Goal: Transaction & Acquisition: Purchase product/service

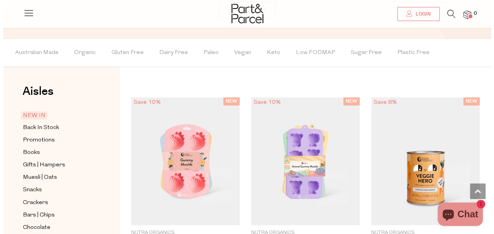
scroll to position [541, 0]
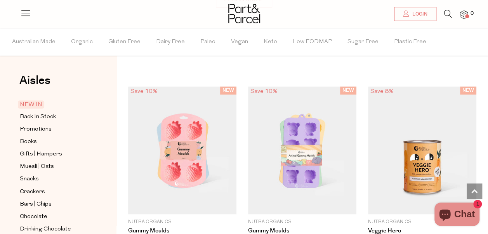
click at [449, 14] on icon at bounding box center [448, 14] width 8 height 9
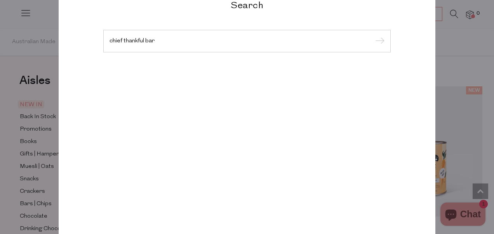
type input "chief thankful bar"
click at [373, 36] on input "submit" at bounding box center [379, 42] width 12 height 12
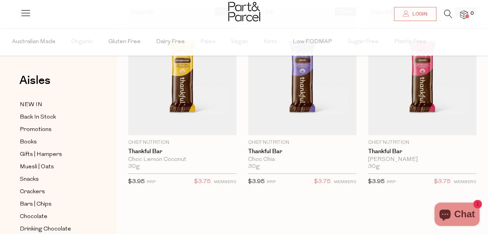
scroll to position [80, 0]
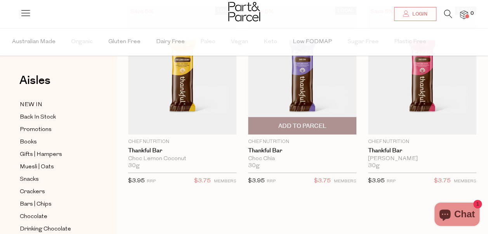
click at [310, 128] on span "Add To Parcel" at bounding box center [302, 126] width 48 height 8
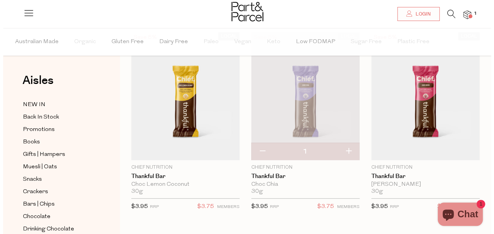
scroll to position [55, 0]
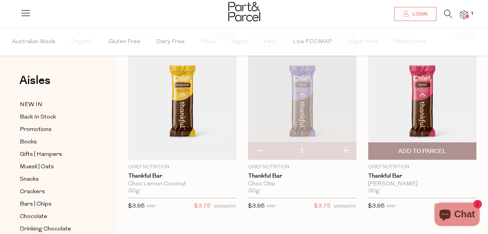
click at [430, 150] on span "Add To Parcel" at bounding box center [422, 151] width 48 height 8
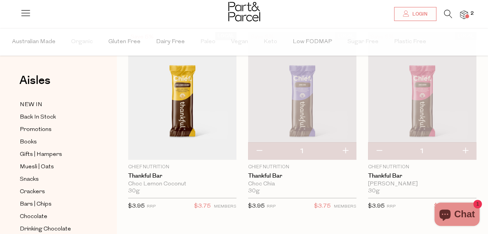
click at [451, 15] on icon at bounding box center [448, 14] width 8 height 9
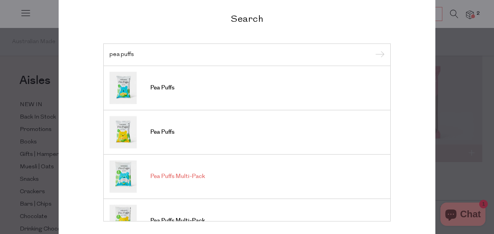
type input "pea puffs"
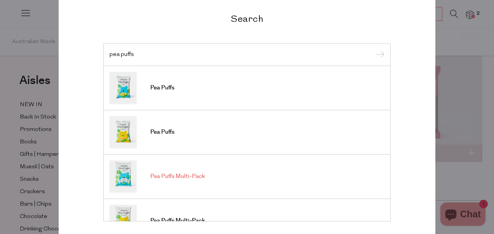
click at [184, 179] on span "Pea Puffs Multi-Pack" at bounding box center [177, 176] width 55 height 8
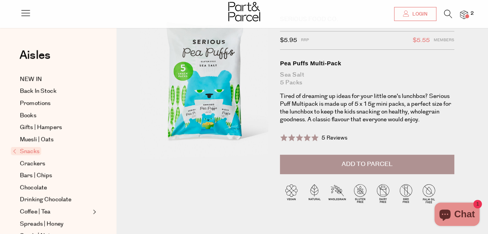
scroll to position [36, 0]
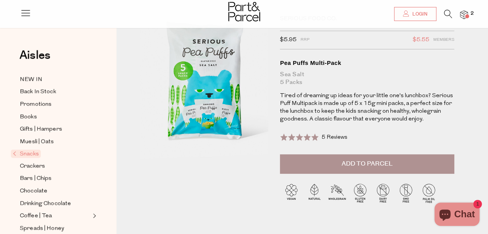
click at [338, 161] on button "Add to Parcel" at bounding box center [367, 163] width 174 height 19
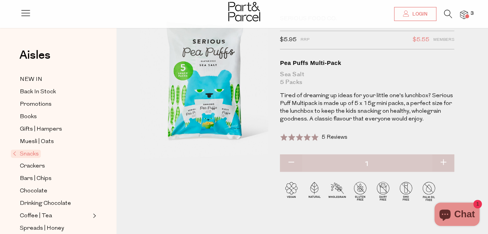
click at [440, 162] on button "button" at bounding box center [443, 162] width 22 height 17
type input "2"
click at [440, 162] on button "button" at bounding box center [443, 162] width 22 height 17
type input "3"
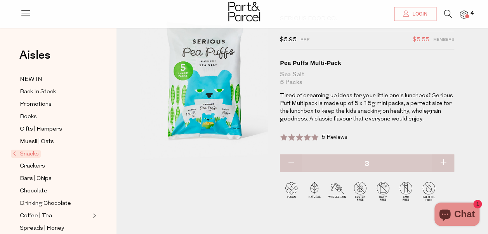
type input "3"
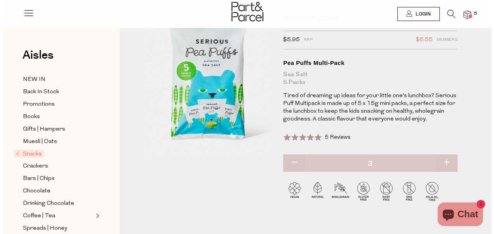
scroll to position [0, 0]
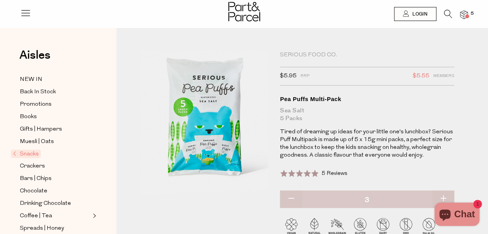
click at [447, 15] on icon at bounding box center [448, 14] width 8 height 9
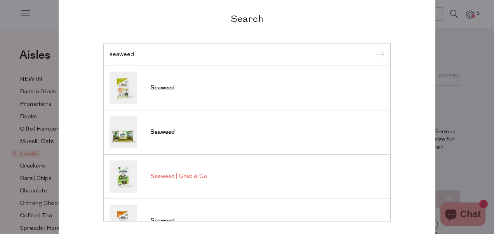
type input "seaweed"
click at [165, 176] on span "Seaweed | Grab & Go" at bounding box center [178, 176] width 57 height 8
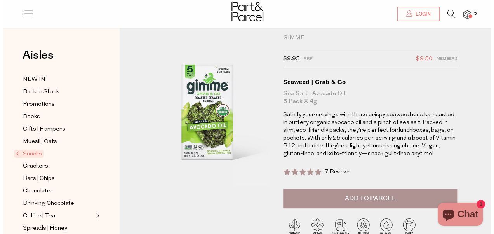
scroll to position [18, 0]
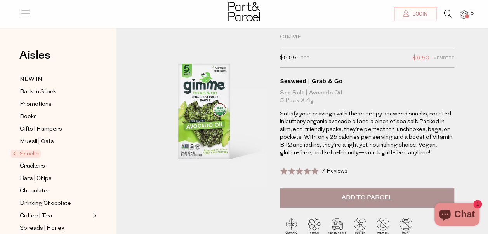
click at [379, 197] on span "Add to Parcel" at bounding box center [367, 197] width 51 height 9
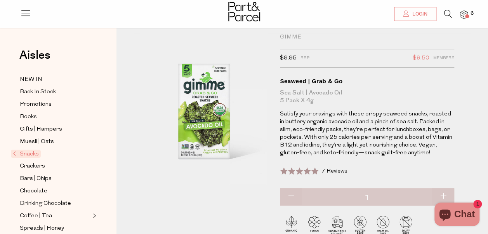
click at [444, 17] on icon at bounding box center [448, 14] width 8 height 9
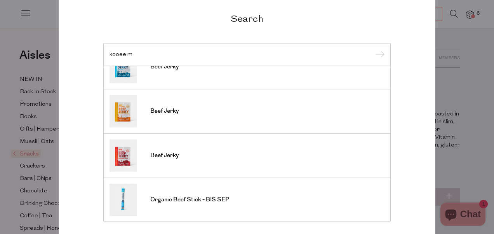
scroll to position [0, 0]
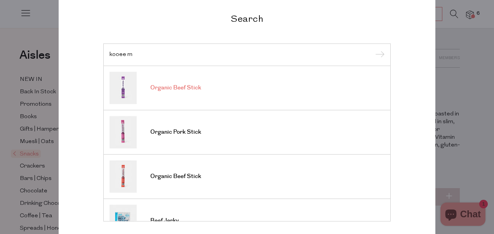
type input "kooee m"
click at [190, 85] on span "Organic Beef Stick" at bounding box center [175, 88] width 51 height 8
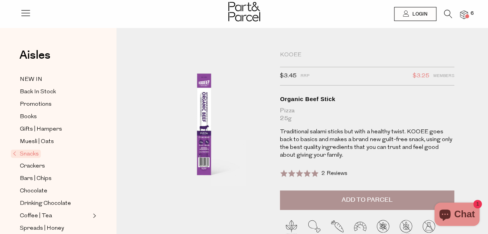
click at [344, 200] on span "Add to Parcel" at bounding box center [367, 199] width 51 height 9
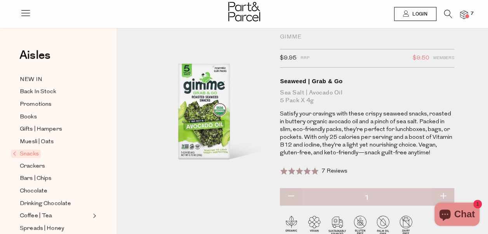
click at [447, 13] on icon at bounding box center [448, 14] width 8 height 9
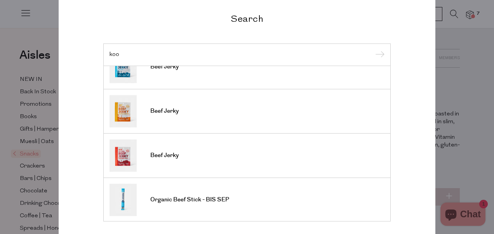
scroll to position [61, 0]
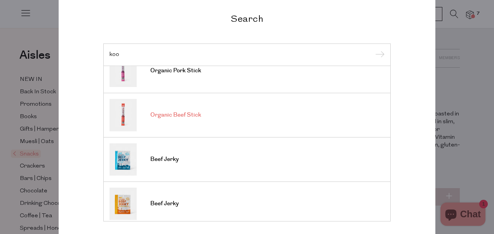
type input "koo"
click at [171, 111] on span "Organic Beef Stick" at bounding box center [175, 115] width 51 height 8
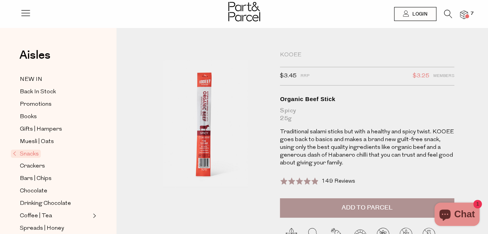
click at [449, 11] on icon at bounding box center [448, 14] width 8 height 9
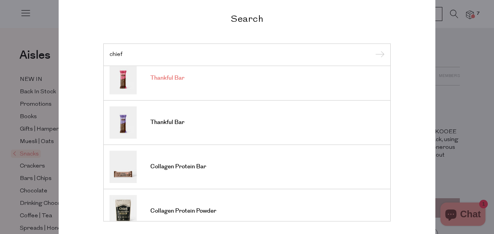
scroll to position [14, 0]
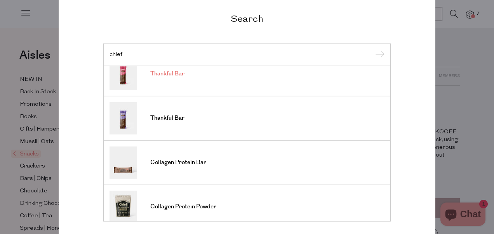
type input "chief"
click at [373, 49] on input "submit" at bounding box center [379, 55] width 12 height 12
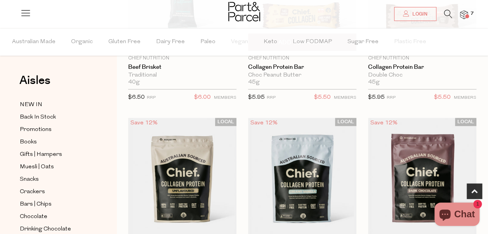
scroll to position [250, 0]
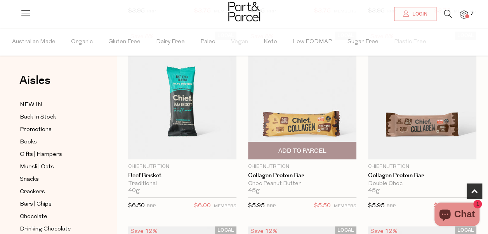
click at [307, 148] on span "Add To Parcel" at bounding box center [302, 151] width 48 height 8
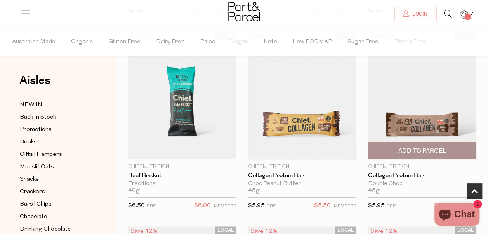
click at [399, 147] on span "Add To Parcel" at bounding box center [422, 151] width 48 height 8
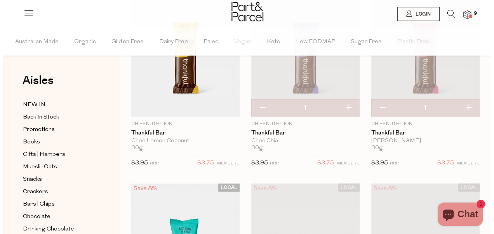
scroll to position [0, 0]
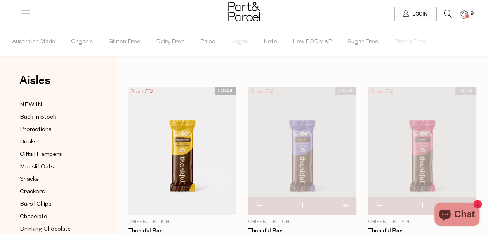
click at [447, 13] on icon at bounding box center [448, 14] width 8 height 9
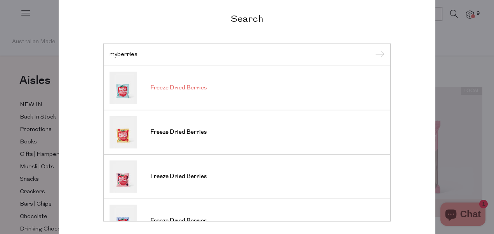
type input "myberries"
click at [195, 87] on span "Freeze Dried Berries" at bounding box center [178, 88] width 56 height 8
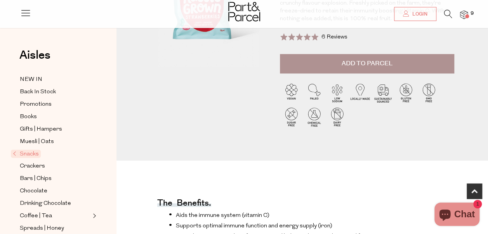
scroll to position [120, 0]
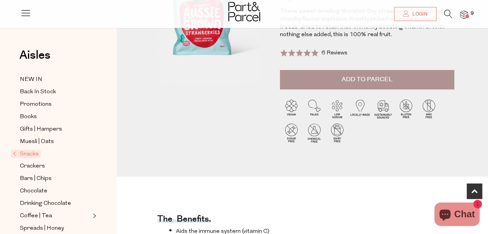
click at [367, 79] on span "Add to Parcel" at bounding box center [367, 79] width 51 height 9
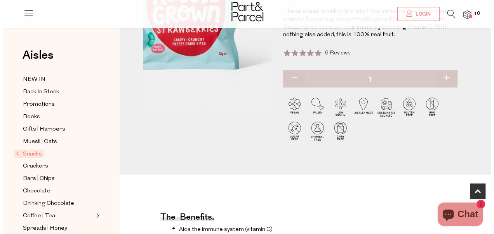
scroll to position [0, 0]
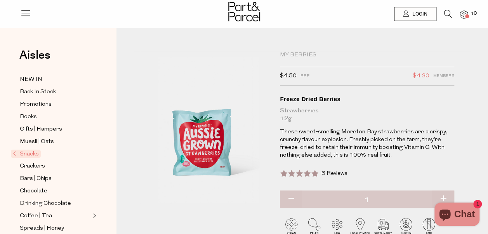
click at [446, 12] on icon at bounding box center [448, 14] width 8 height 9
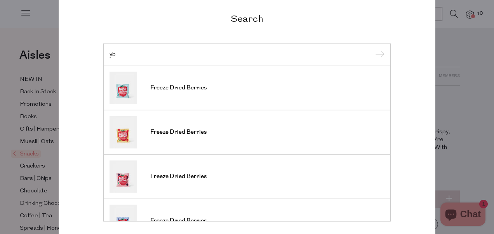
type input "y"
type input "myberries"
click at [373, 49] on input "submit" at bounding box center [379, 55] width 12 height 12
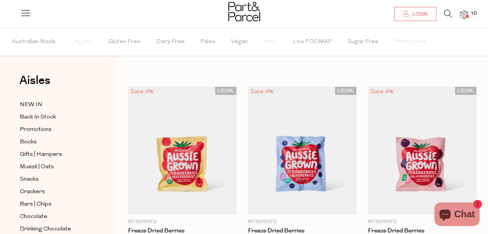
scroll to position [58, 0]
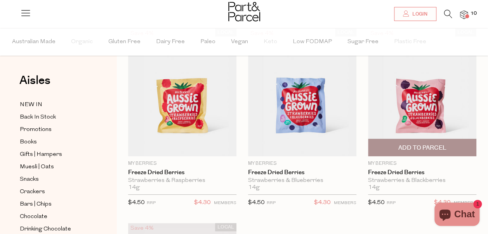
click at [427, 145] on span "Add To Parcel" at bounding box center [422, 148] width 48 height 8
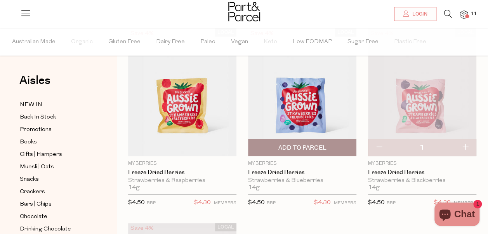
click at [290, 148] on span "Add To Parcel" at bounding box center [302, 148] width 48 height 8
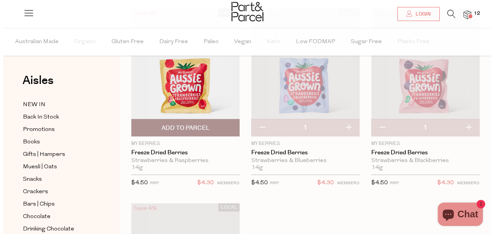
scroll to position [69, 0]
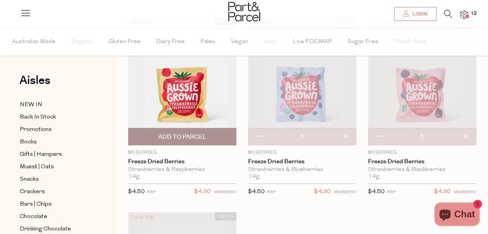
click at [180, 143] on span "Add To Parcel" at bounding box center [182, 136] width 104 height 17
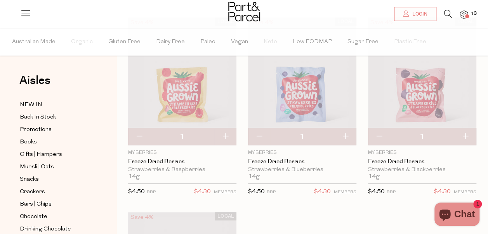
click at [447, 14] on icon at bounding box center [448, 14] width 8 height 9
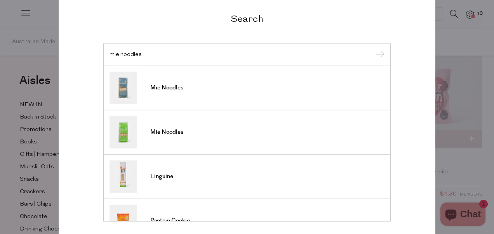
type input "mie noodles"
click at [373, 49] on input "submit" at bounding box center [379, 55] width 12 height 12
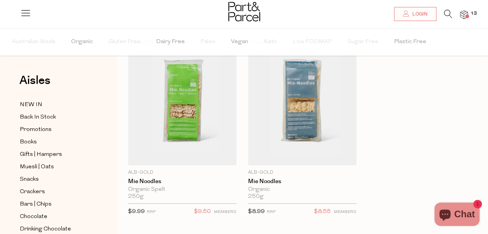
scroll to position [50, 0]
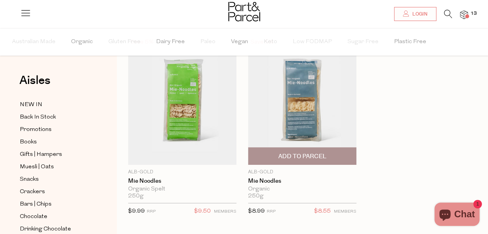
click at [308, 158] on span "Add To Parcel" at bounding box center [302, 156] width 48 height 8
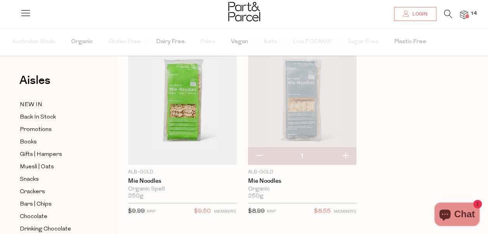
click at [346, 156] on button "button" at bounding box center [345, 156] width 22 height 17
type input "2"
click at [390, 107] on div "Save 5% 1 Add To Parcel Alb-Gold Mie Noodles Organic Spelt 250g {{max_qty_messa…" at bounding box center [297, 134] width 360 height 195
click at [30, 177] on span "Snacks" at bounding box center [29, 179] width 19 height 9
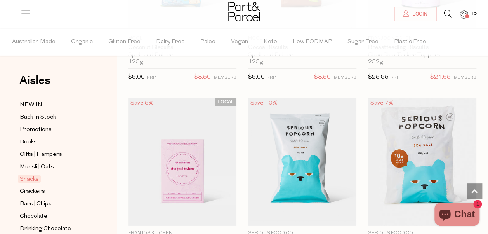
scroll to position [2606, 0]
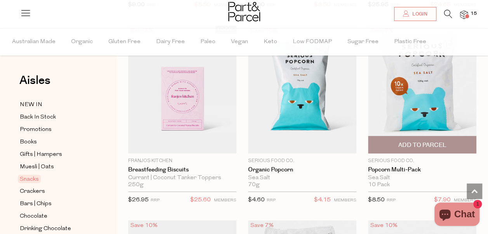
click at [427, 141] on span "Add To Parcel" at bounding box center [422, 145] width 48 height 8
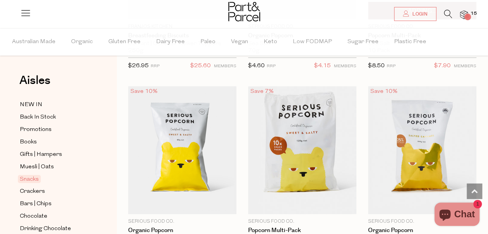
scroll to position [2740, 0]
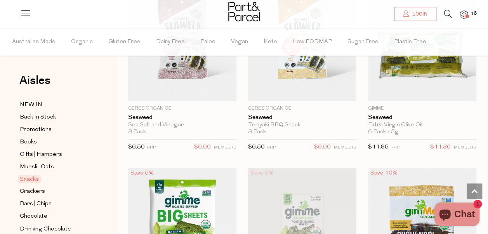
scroll to position [3531, 0]
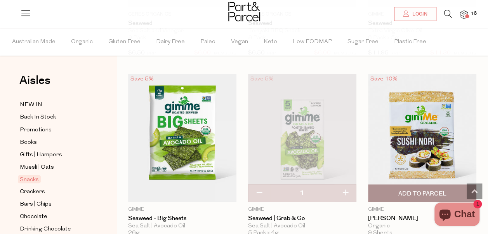
click at [421, 75] on img at bounding box center [422, 138] width 108 height 128
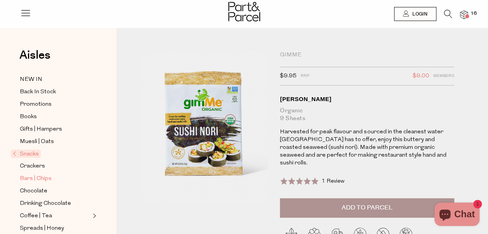
click at [40, 176] on span "Bars | Chips" at bounding box center [36, 178] width 32 height 9
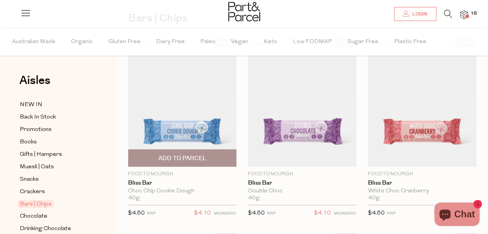
scroll to position [63, 0]
click at [175, 154] on span "Add To Parcel" at bounding box center [182, 158] width 48 height 8
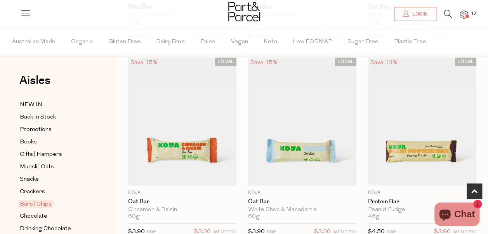
scroll to position [498, 0]
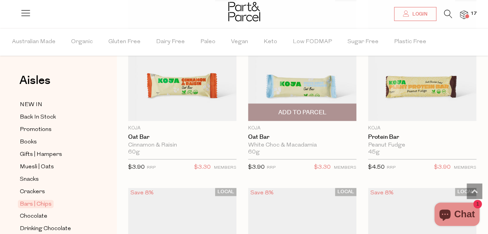
click at [311, 113] on span "Add To Parcel" at bounding box center [302, 112] width 48 height 8
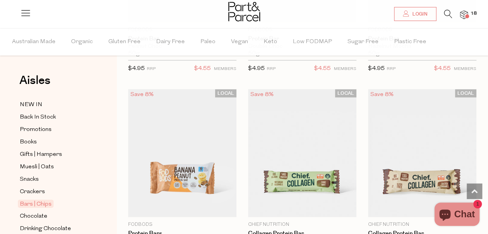
scroll to position [739, 0]
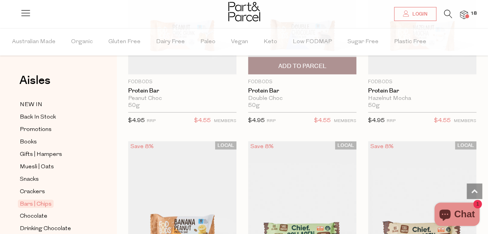
click at [315, 64] on span "Add To Parcel" at bounding box center [302, 66] width 48 height 8
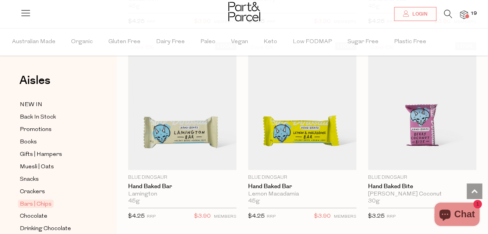
scroll to position [2201, 0]
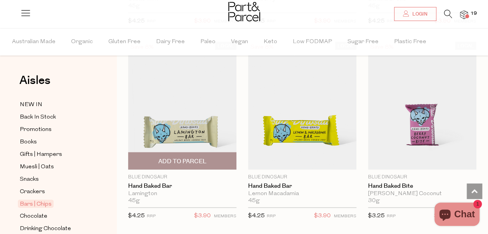
click at [185, 157] on span "Add To Parcel" at bounding box center [182, 161] width 48 height 8
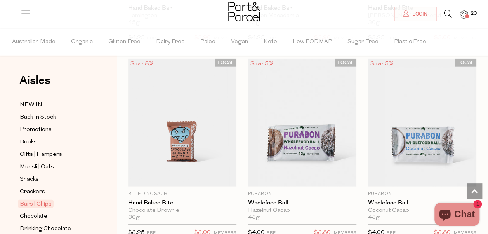
scroll to position [2390, 0]
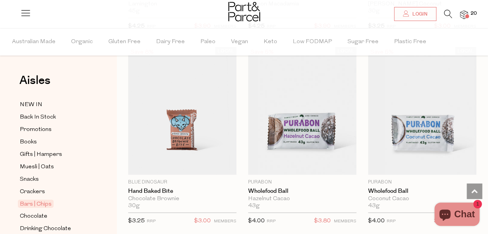
click at [185, 162] on span "Add To Parcel" at bounding box center [182, 170] width 104 height 17
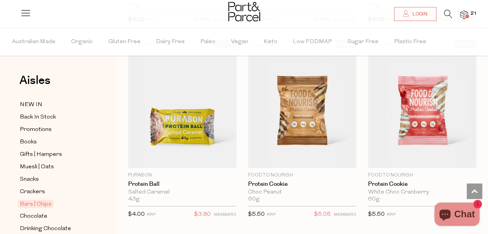
scroll to position [2787, 0]
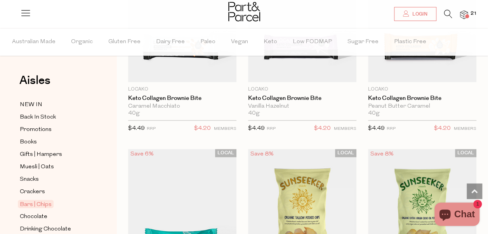
scroll to position [3577, 0]
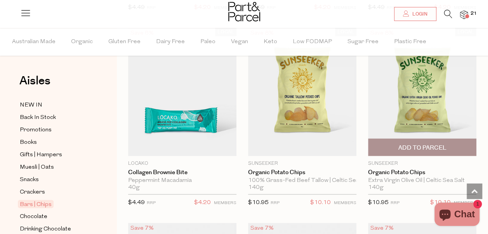
click at [434, 143] on span "Add To Parcel" at bounding box center [422, 147] width 48 height 8
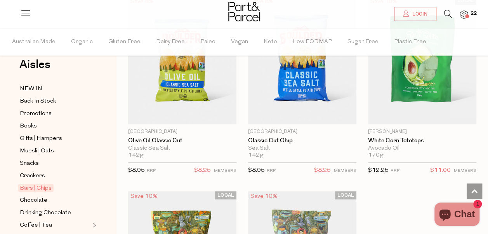
scroll to position [0, 0]
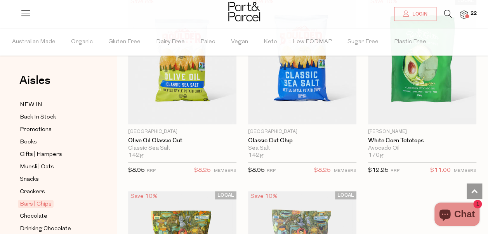
click at [468, 15] on div at bounding box center [244, 12] width 488 height 25
click at [470, 14] on span "22" at bounding box center [474, 13] width 10 height 7
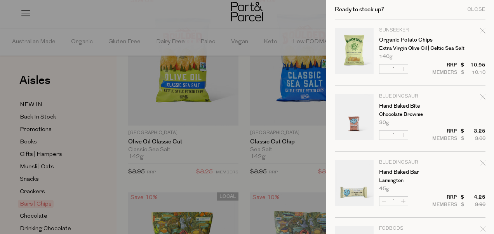
click at [115, 20] on div at bounding box center [247, 117] width 494 height 234
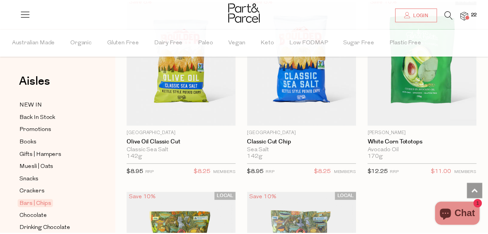
scroll to position [3596, 0]
